Goal: Information Seeking & Learning: Learn about a topic

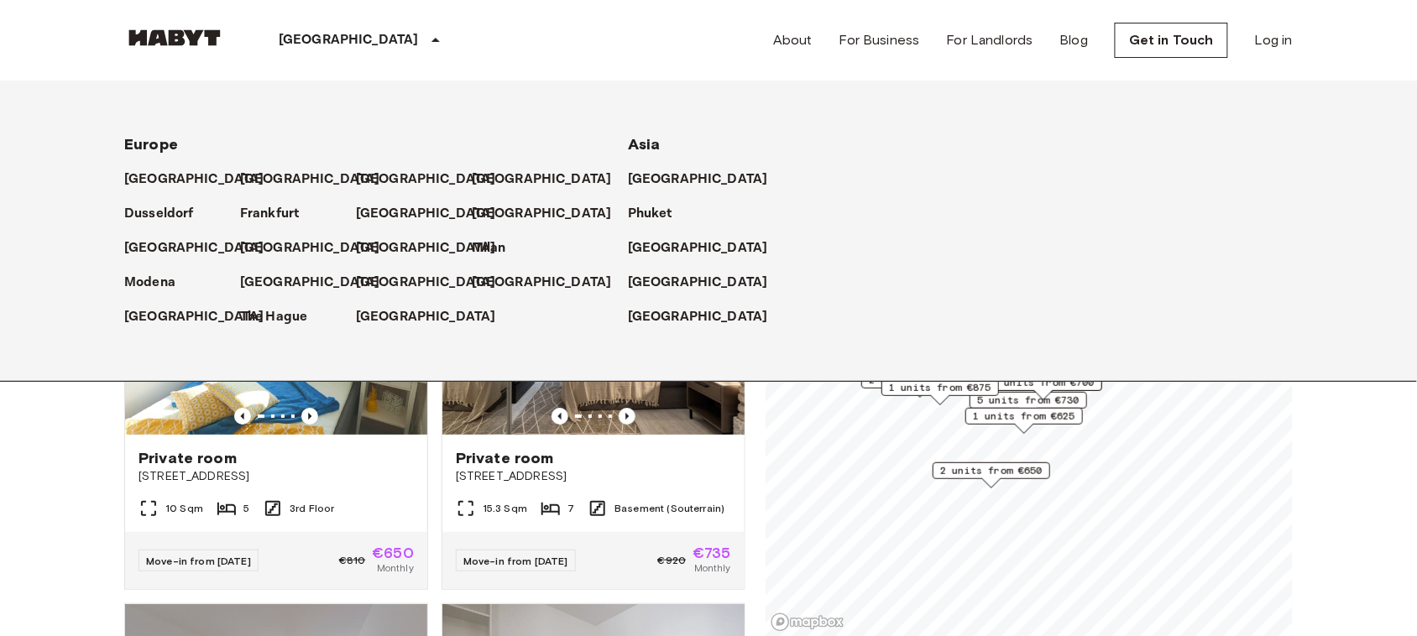
scroll to position [4151, 0]
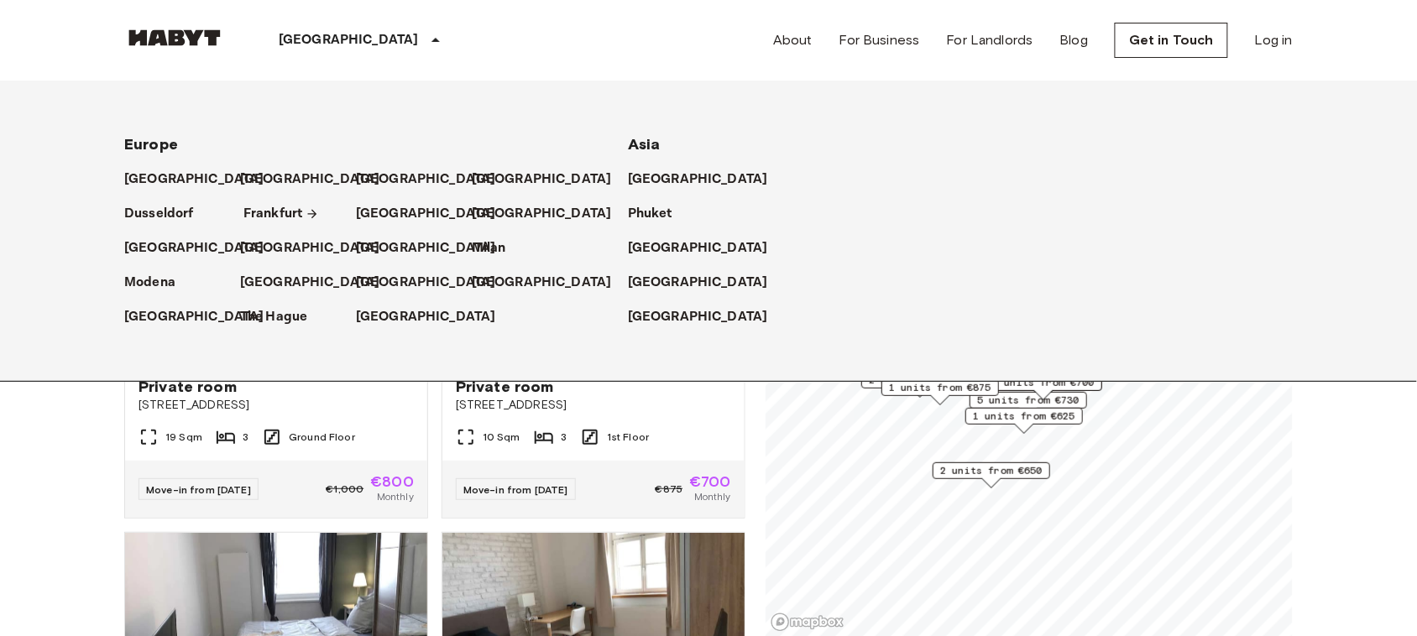
click at [270, 214] on p "Frankfurt" at bounding box center [272, 214] width 59 height 20
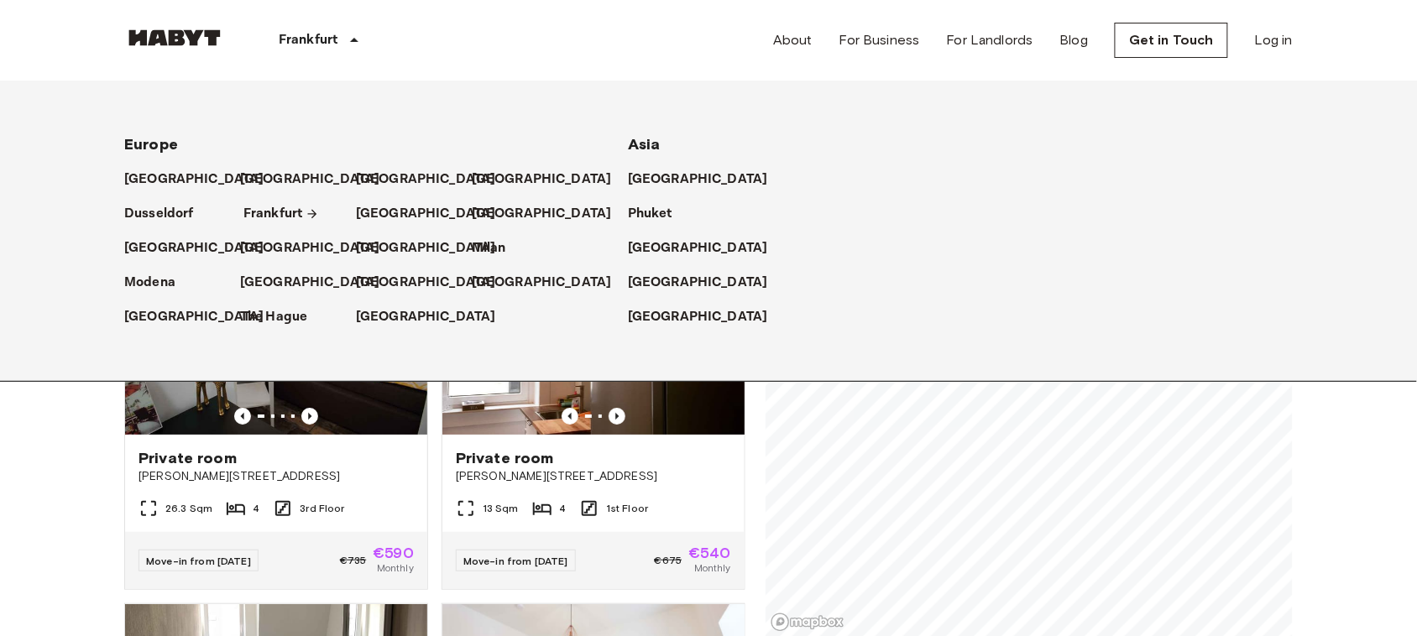
click at [270, 214] on p "Frankfurt" at bounding box center [272, 214] width 59 height 20
click at [491, 204] on p "[GEOGRAPHIC_DATA]" at bounding box center [545, 214] width 140 height 20
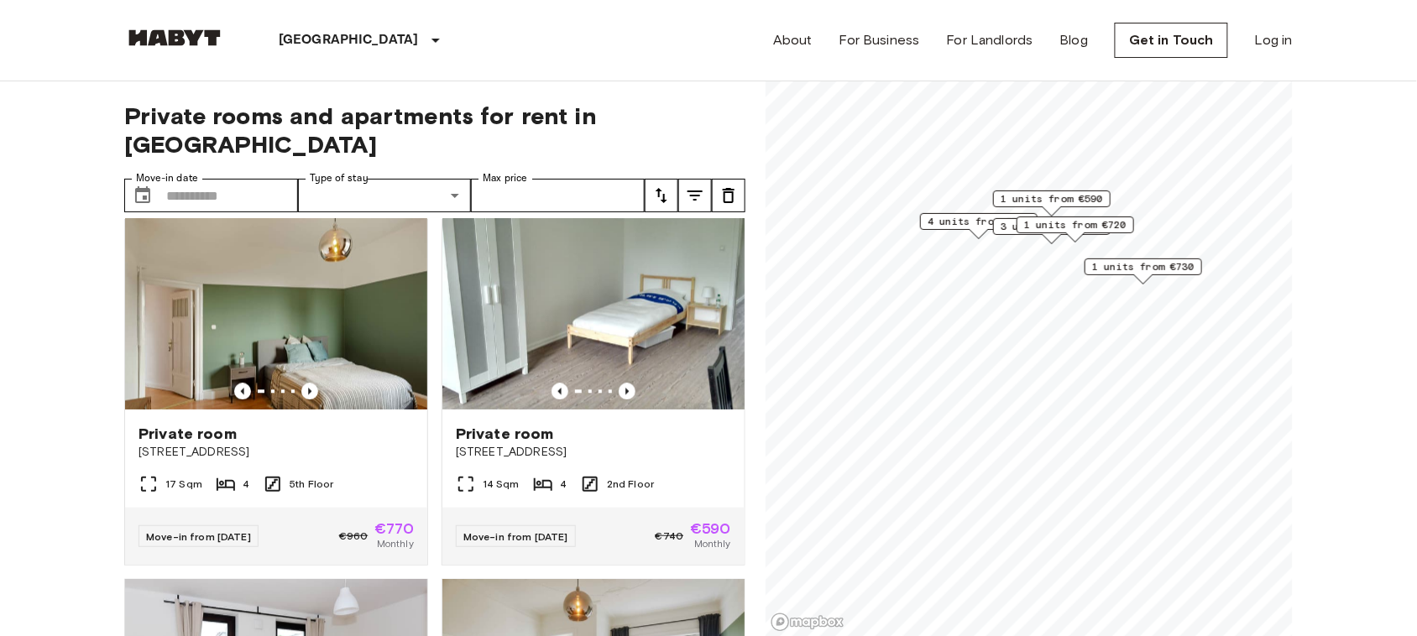
scroll to position [1138, 0]
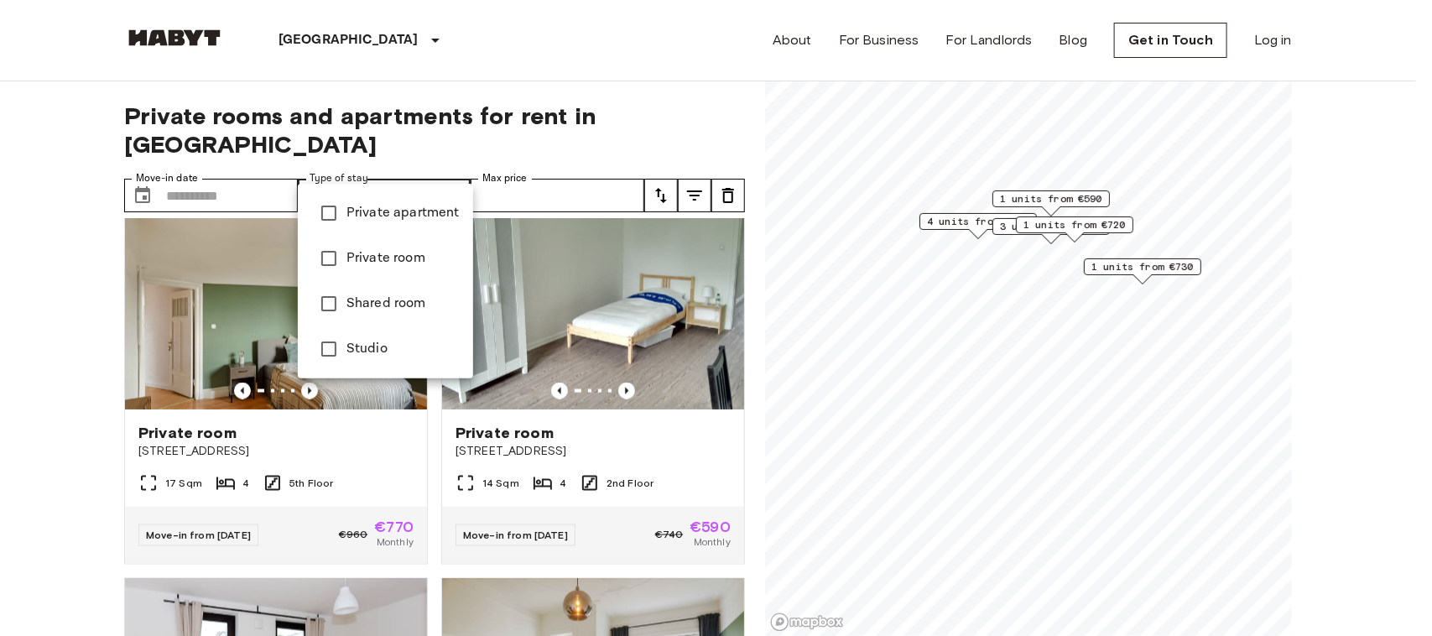
click at [368, 267] on span "Private room" at bounding box center [403, 258] width 113 height 20
type input "**********"
click at [39, 413] on div at bounding box center [716, 318] width 1432 height 636
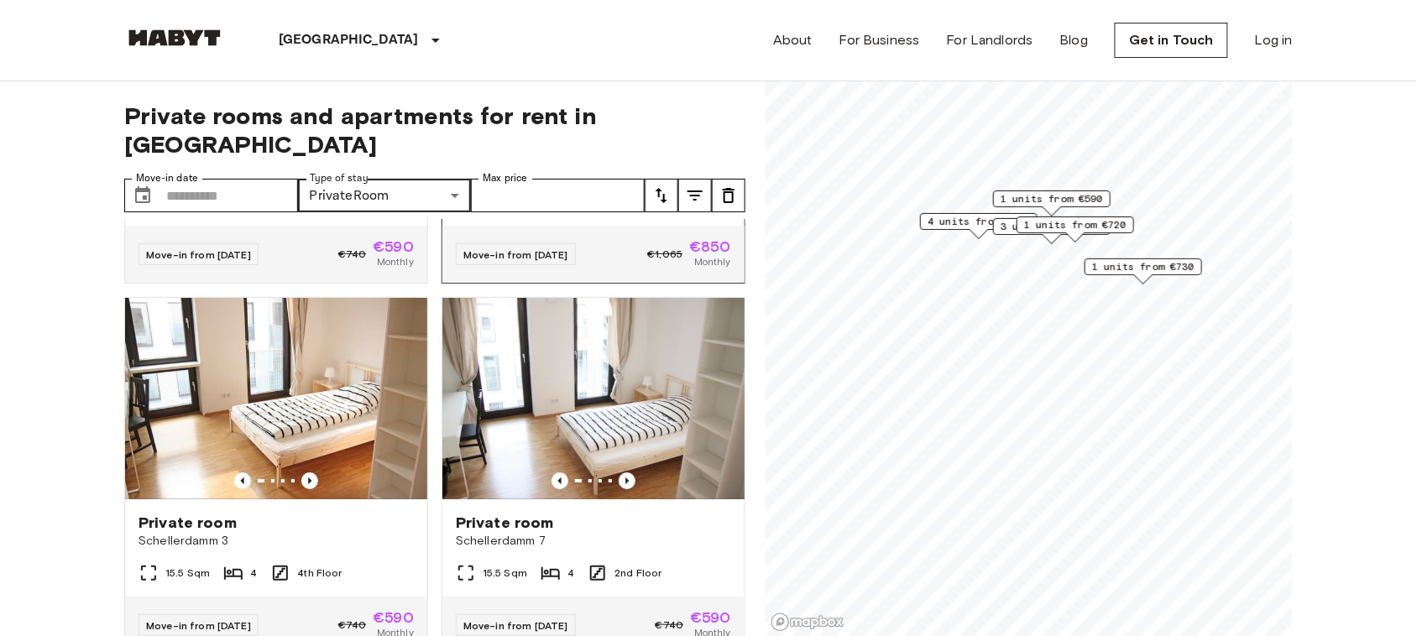
scroll to position [1424, 0]
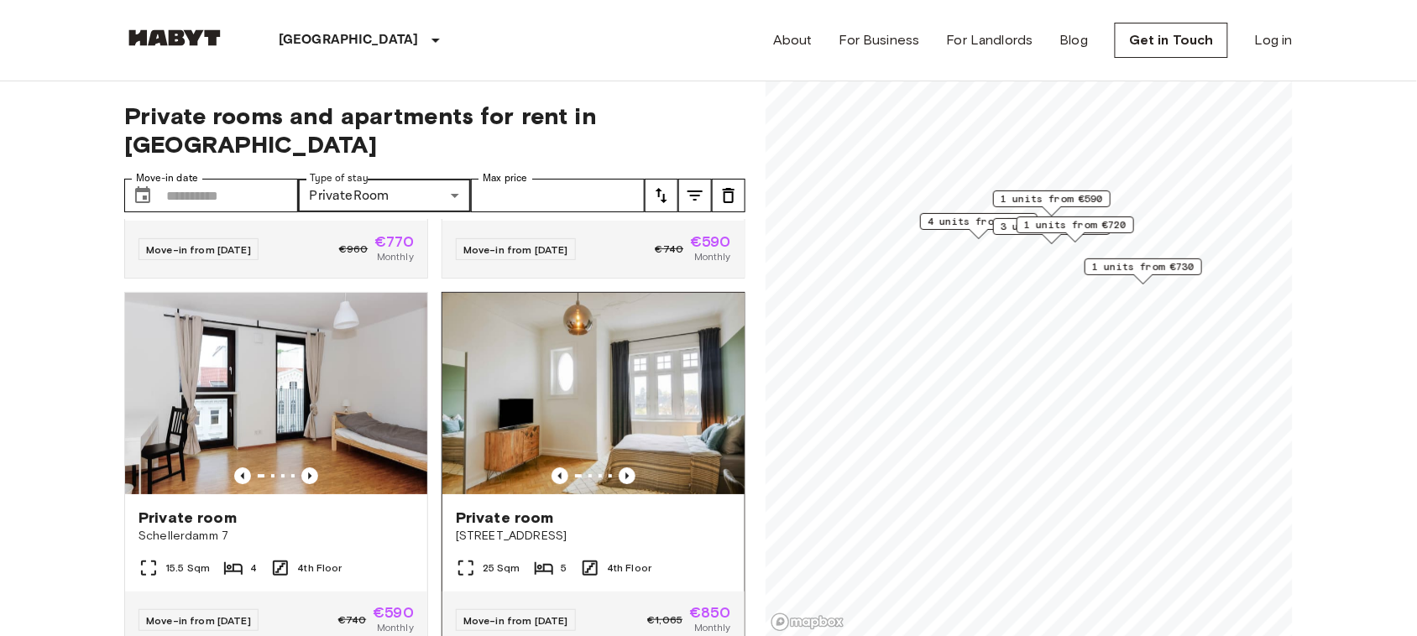
click at [571, 369] on img at bounding box center [593, 393] width 302 height 201
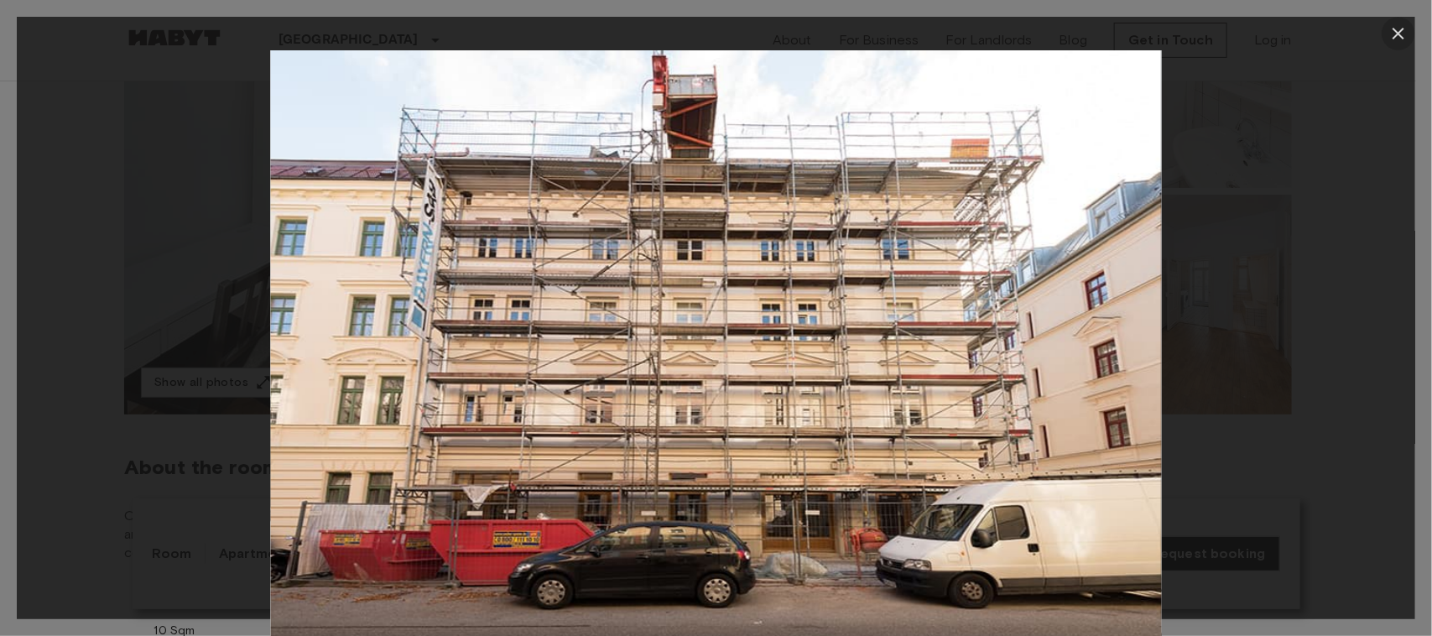
click at [1391, 32] on icon "button" at bounding box center [1399, 33] width 20 height 20
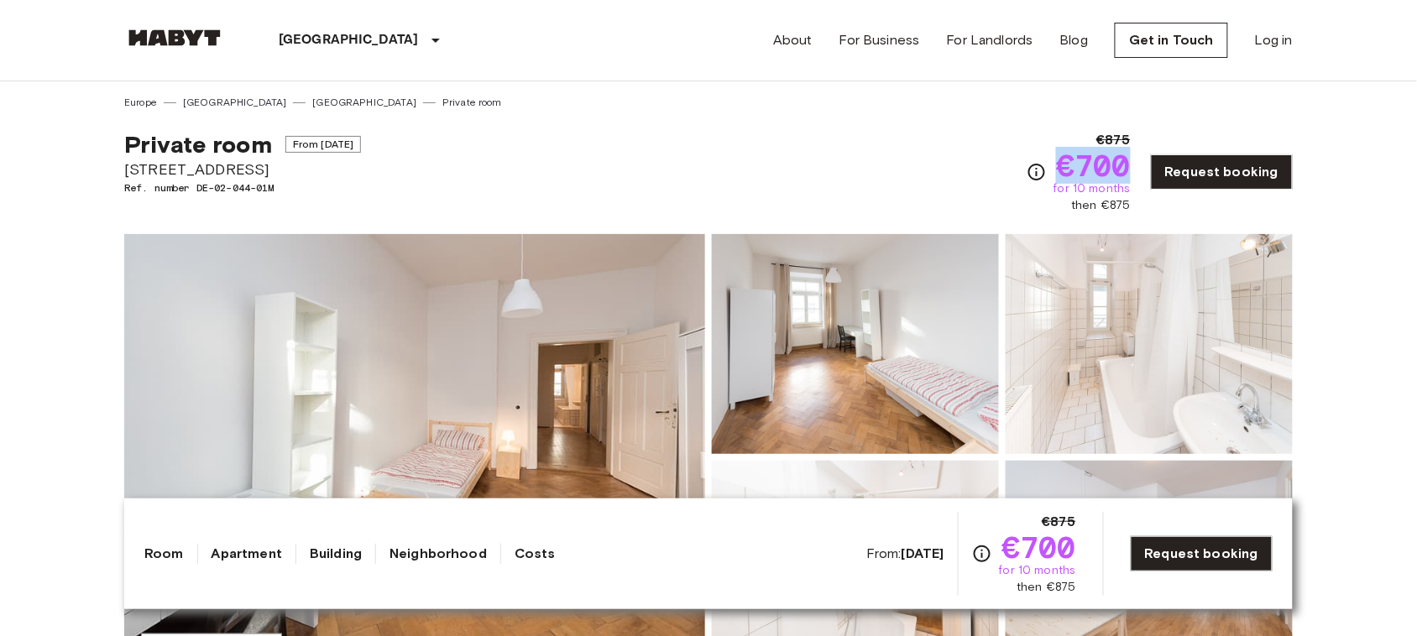
click at [252, 551] on link "Apartment" at bounding box center [246, 554] width 70 height 20
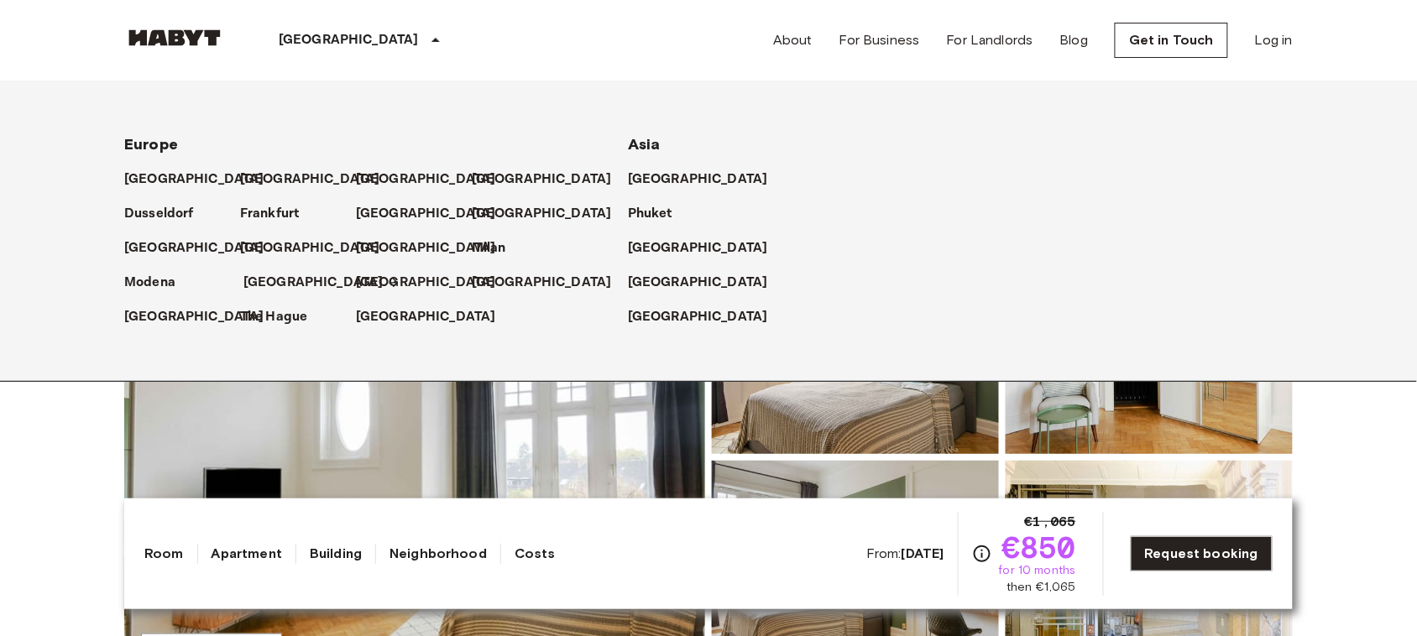
click at [258, 284] on p "[GEOGRAPHIC_DATA]" at bounding box center [313, 283] width 140 height 20
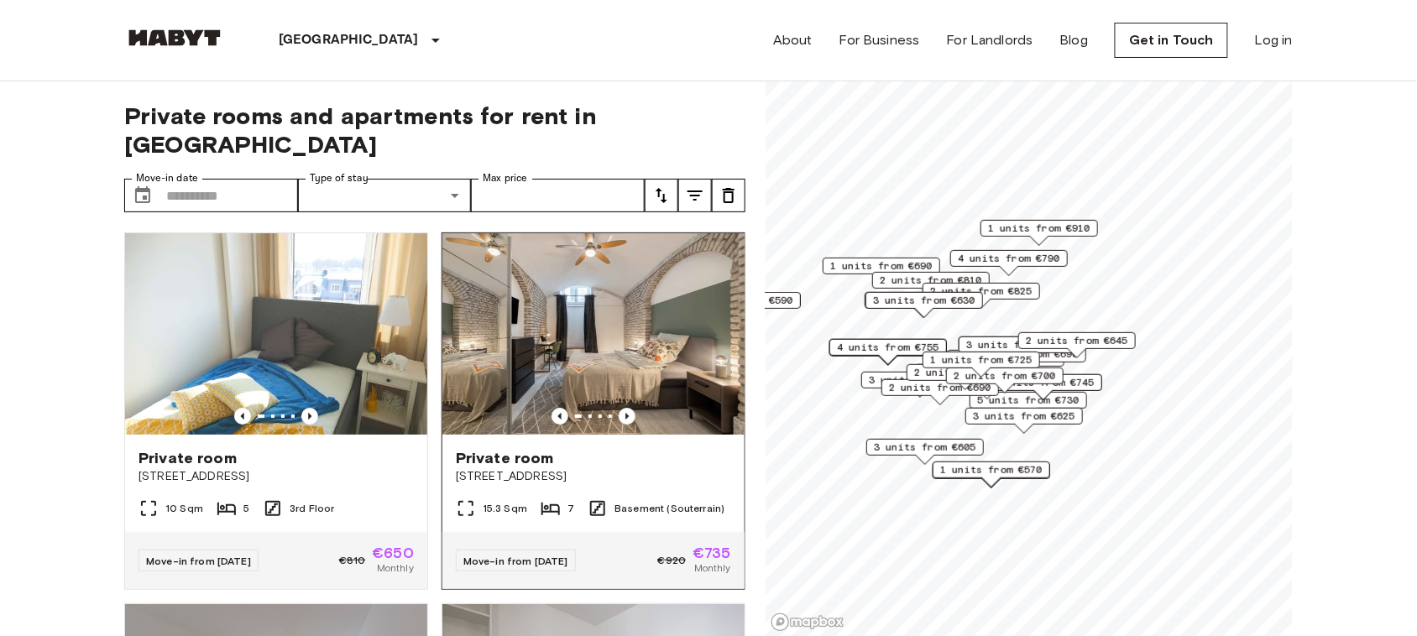
click at [579, 310] on img at bounding box center [593, 333] width 302 height 201
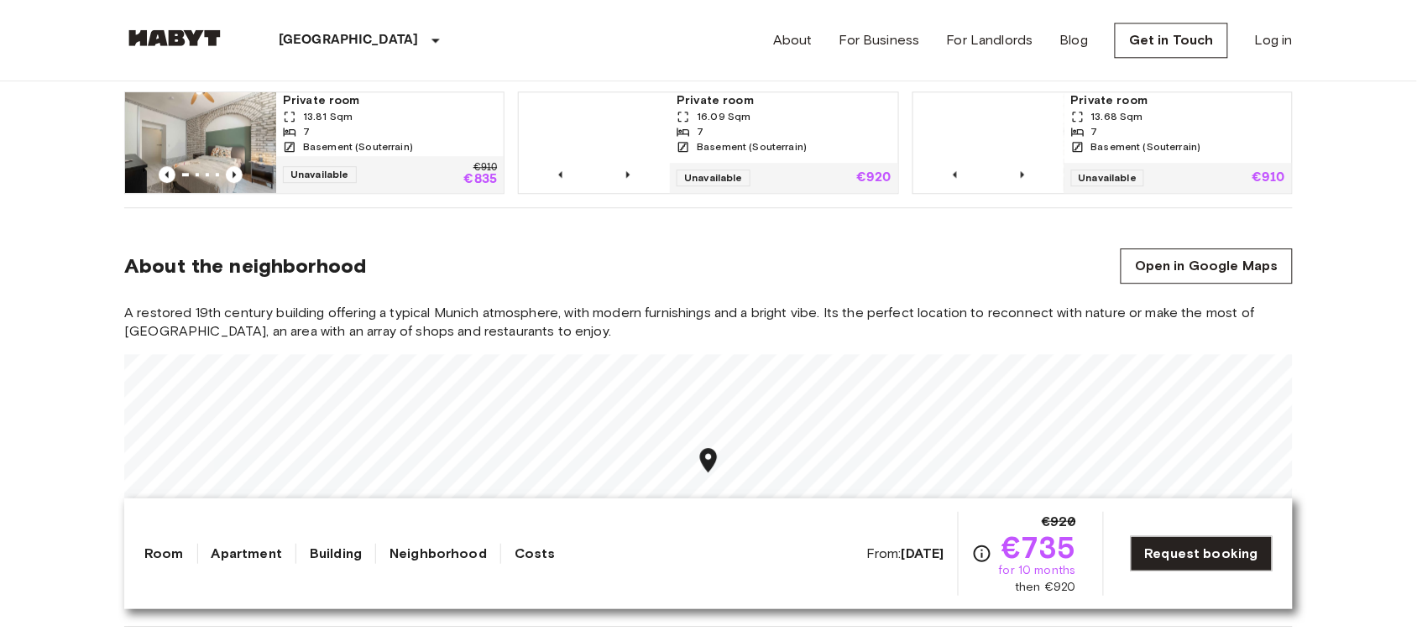
scroll to position [1253, 0]
